Goal: Find specific page/section: Find specific page/section

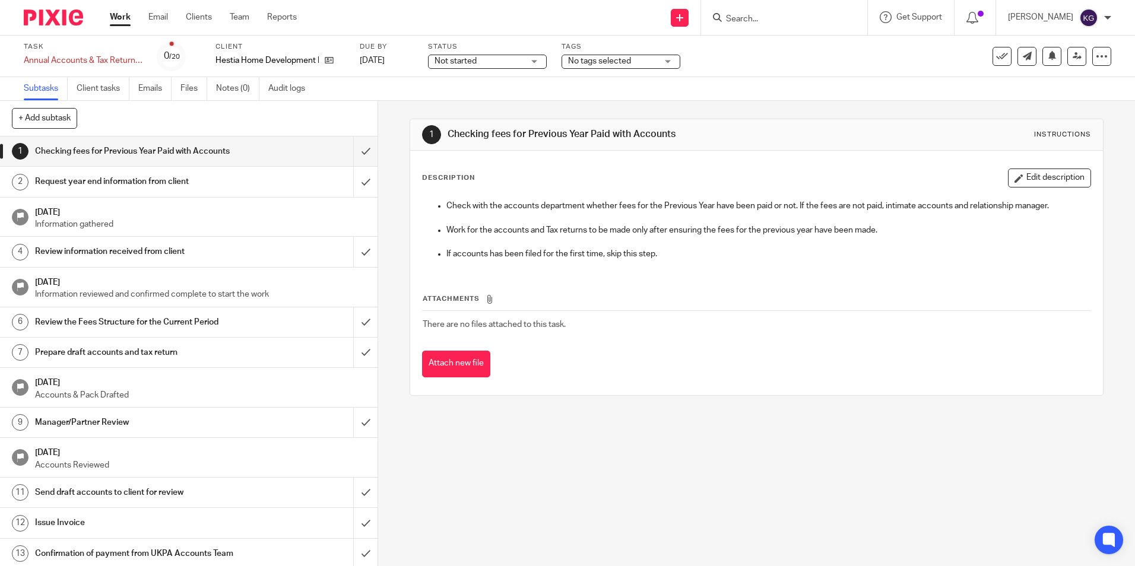
click at [792, 21] on input "Search" at bounding box center [777, 19] width 107 height 11
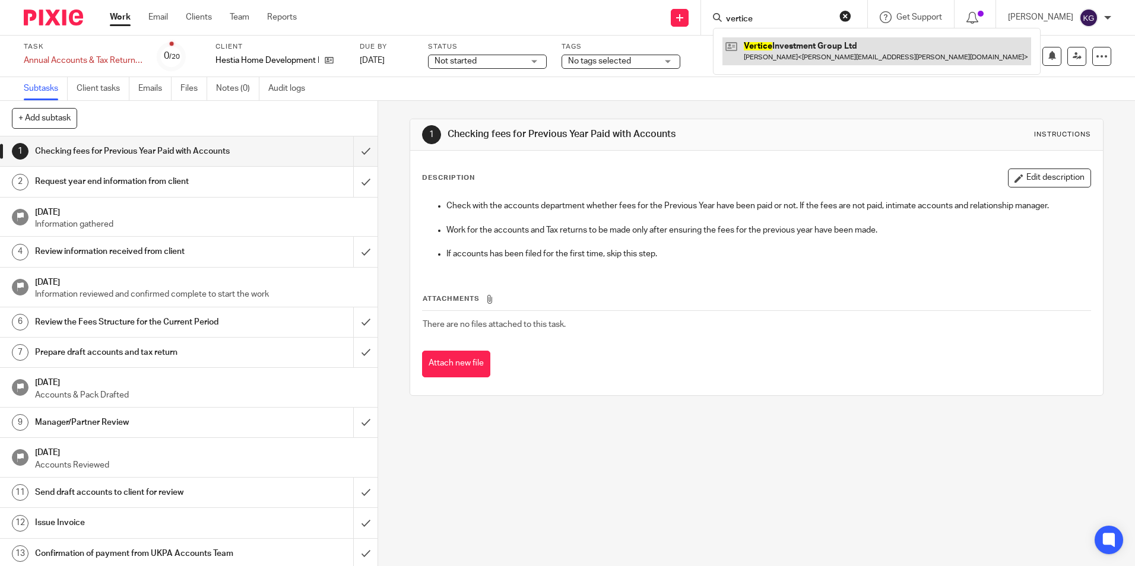
type input "vertice"
click at [796, 42] on link at bounding box center [876, 50] width 309 height 27
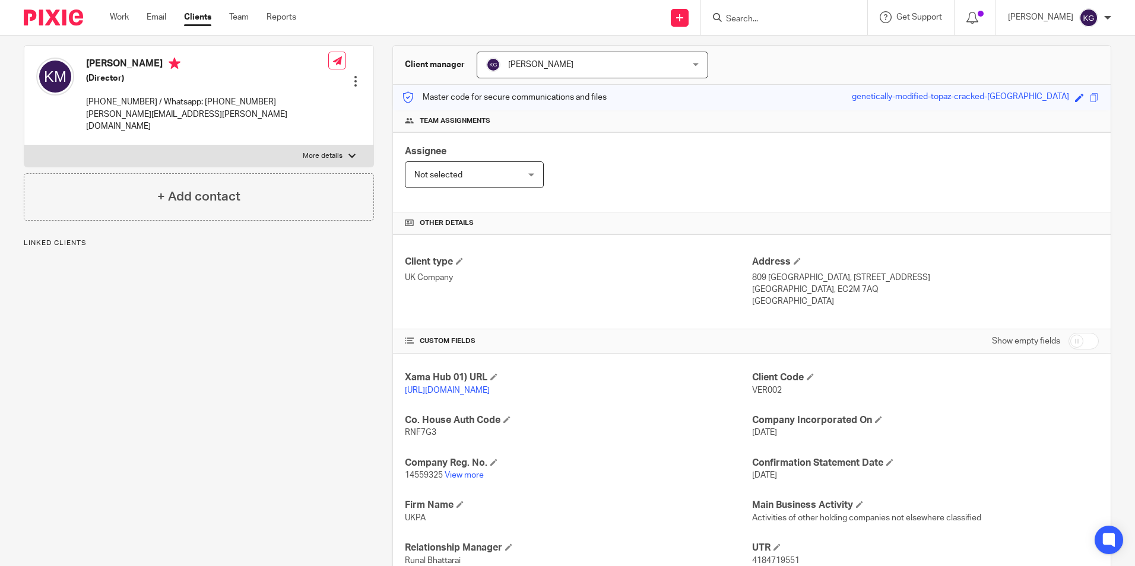
scroll to position [237, 0]
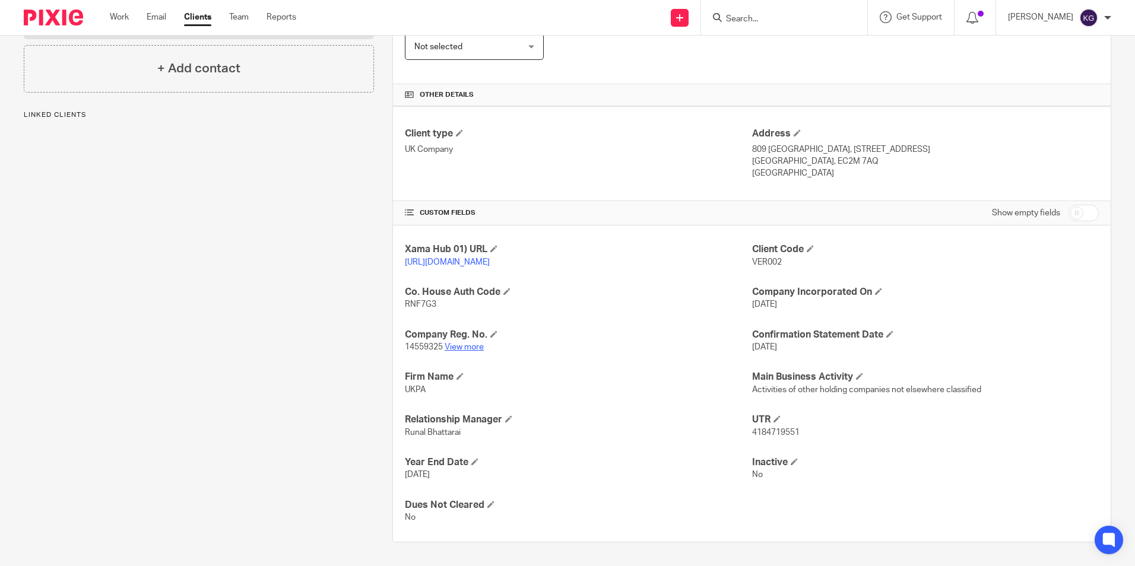
click at [462, 351] on link "View more" at bounding box center [463, 347] width 39 height 8
